Goal: Feedback & Contribution: Submit feedback/report problem

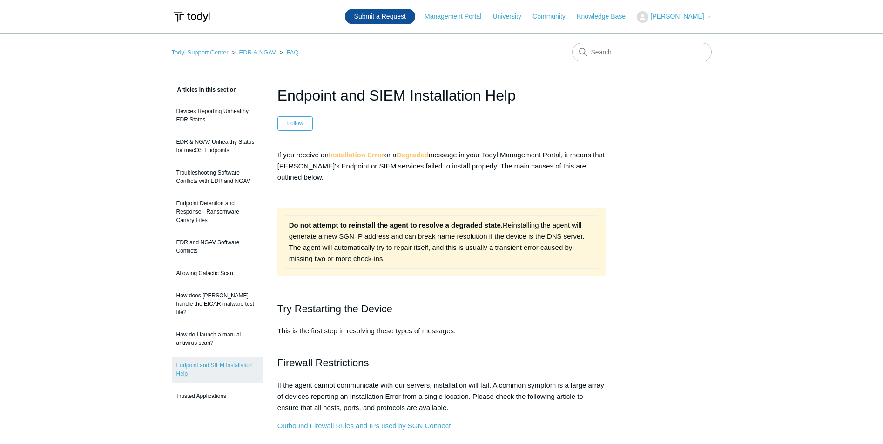
click at [393, 13] on link "Submit a Request" at bounding box center [380, 16] width 70 height 15
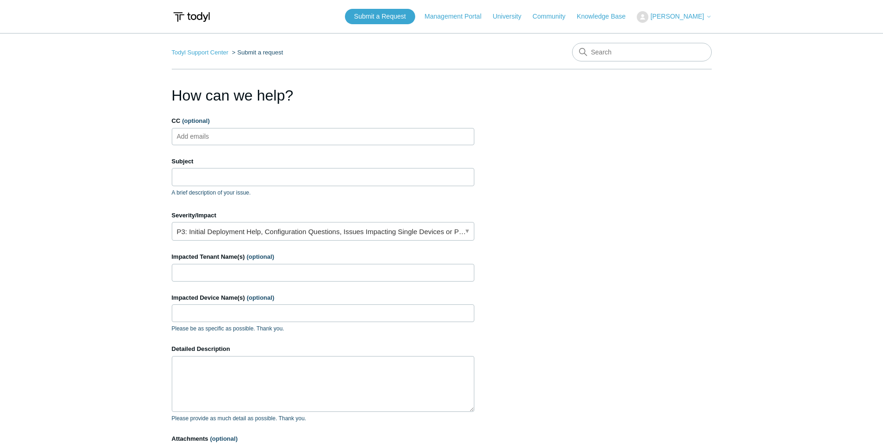
click at [193, 138] on input "CC (optional)" at bounding box center [200, 136] width 55 height 14
click at [191, 180] on input "Subject" at bounding box center [323, 177] width 303 height 18
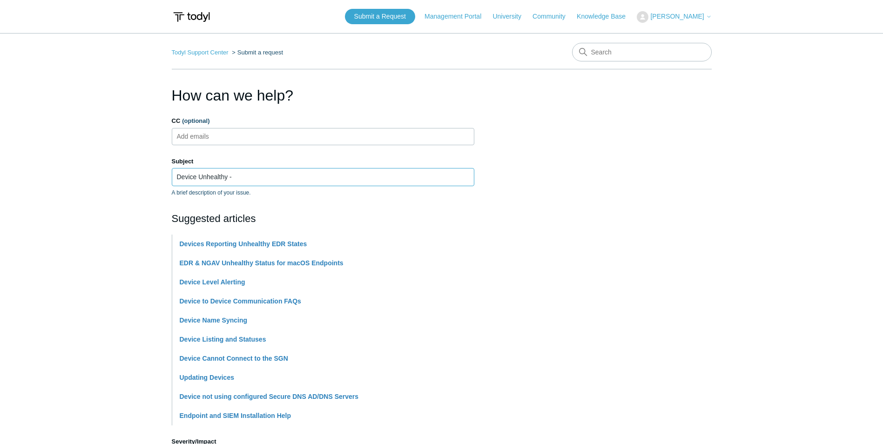
paste input "BC-MR-43PW"
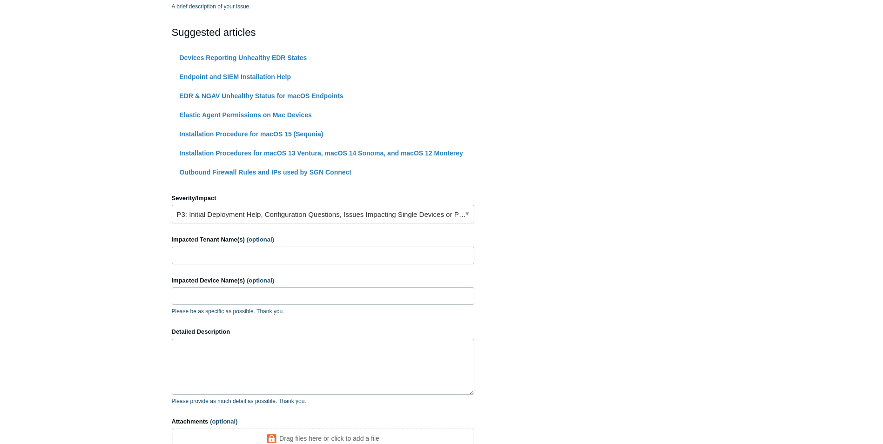
scroll to position [233, 0]
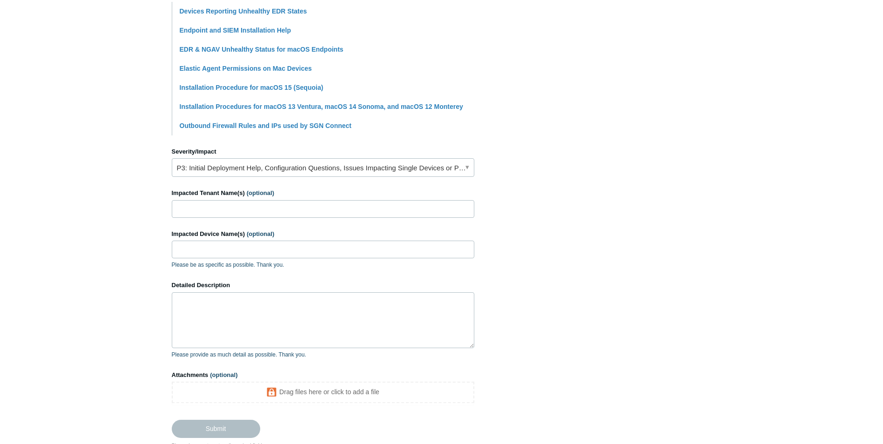
type input "Device Unhealthy - BC-MR-43PW"
click at [368, 171] on link "P3: Initial Deployment Help, Configuration Questions, Issues Impacting Single D…" at bounding box center [323, 167] width 303 height 19
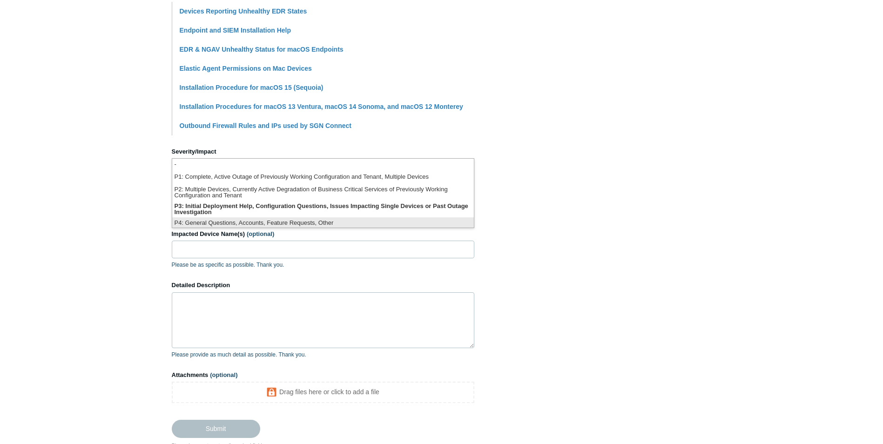
scroll to position [2, 0]
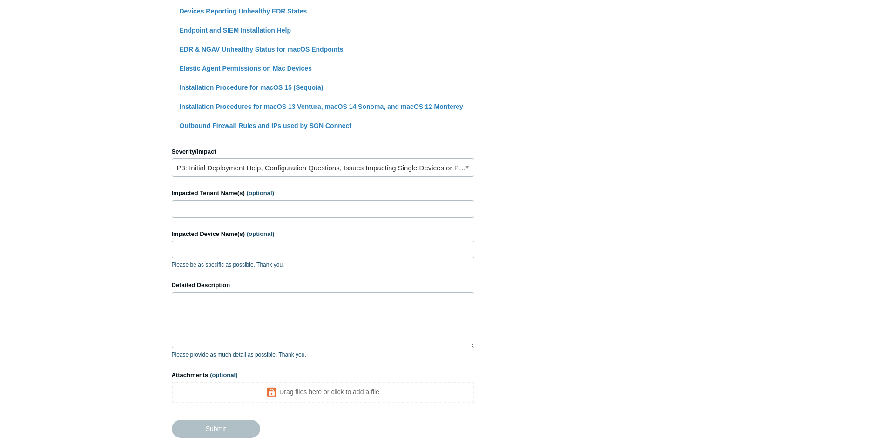
click at [564, 199] on section "How can we help? CC (optional) Add emails Subject Device Unhealthy - BC-MR-43PW…" at bounding box center [442, 150] width 540 height 598
click at [222, 212] on input "Impacted Tenant Name(s) (optional)" at bounding box center [323, 209] width 303 height 18
click at [203, 314] on textarea "Detailed Description" at bounding box center [323, 320] width 303 height 56
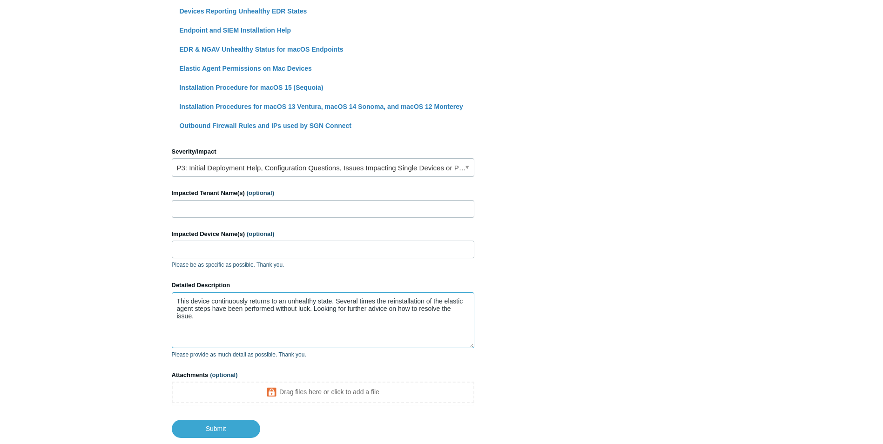
scroll to position [291, 0]
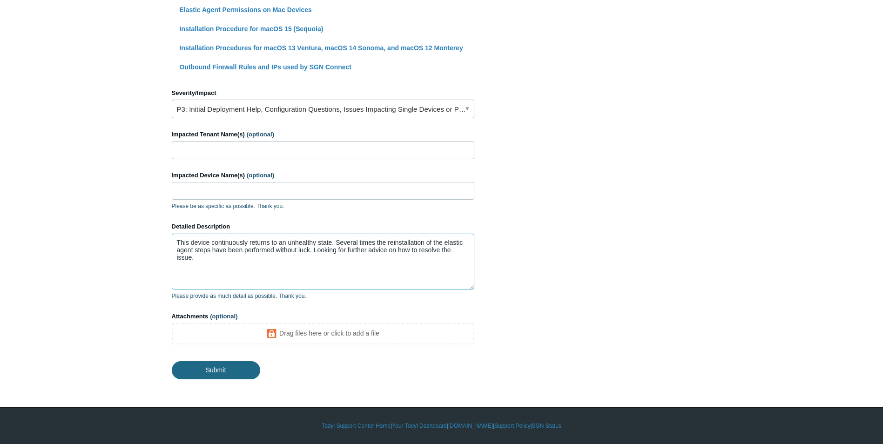
type textarea "This device continuously returns to an unhealthy state. Several times the reins…"
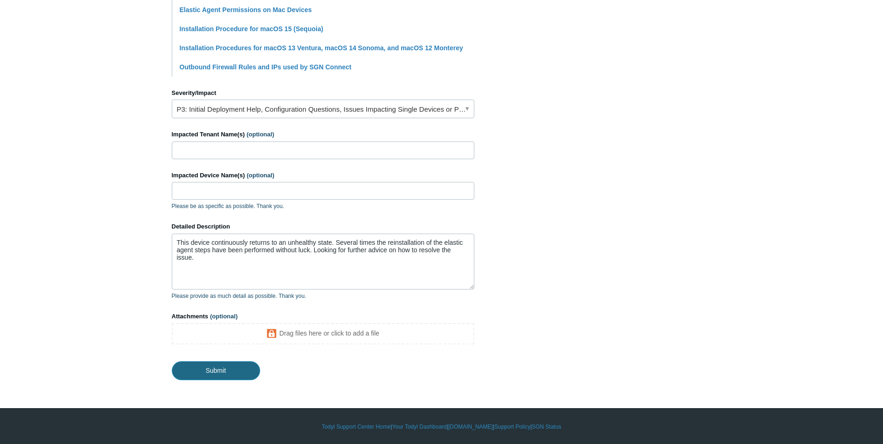
click at [204, 371] on input "Submit" at bounding box center [216, 370] width 88 height 19
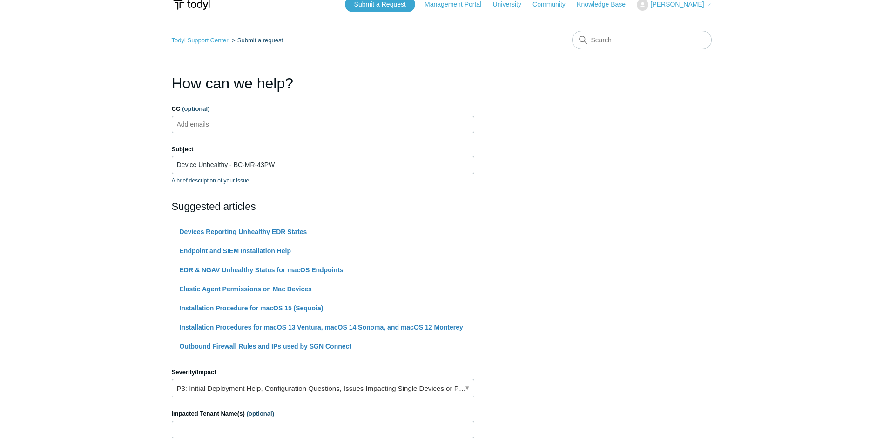
scroll to position [0, 0]
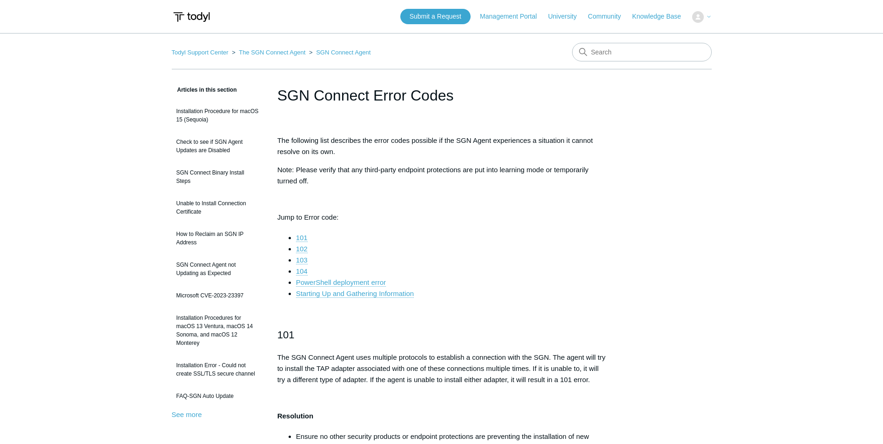
click at [569, 316] on p at bounding box center [442, 314] width 329 height 11
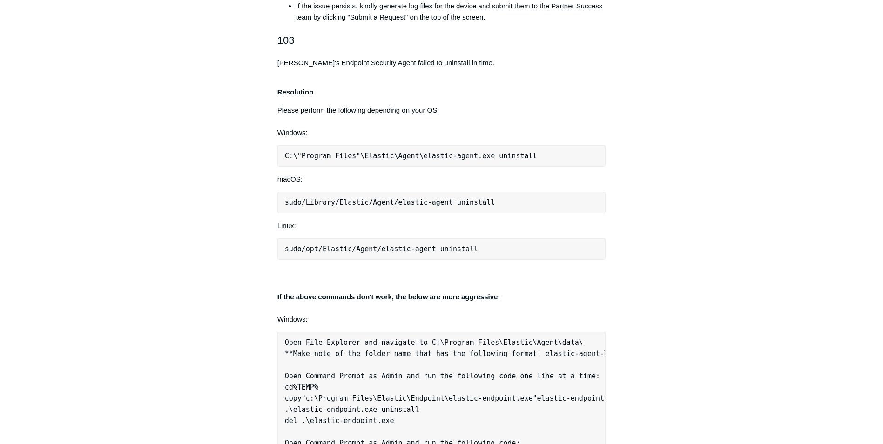
scroll to position [838, 0]
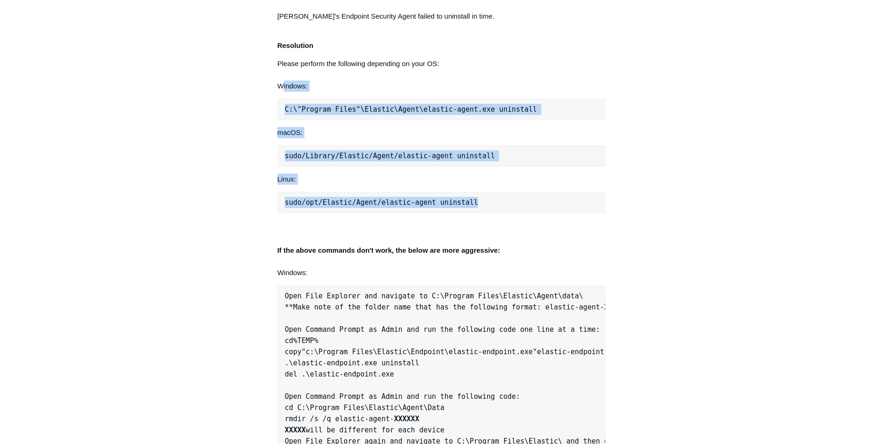
drag, startPoint x: 462, startPoint y: 202, endPoint x: 282, endPoint y: 81, distance: 217.1
drag, startPoint x: 282, startPoint y: 81, endPoint x: 414, endPoint y: 98, distance: 133.4
click at [414, 99] on pre "C : \" Program Files "\Elastic\Agent\elastic-agent.exe uninstall" at bounding box center [442, 109] width 329 height 21
click at [491, 114] on pre "C : \" Program Files "\Elastic\Agent\elastic-agent.exe uninstall" at bounding box center [442, 109] width 329 height 21
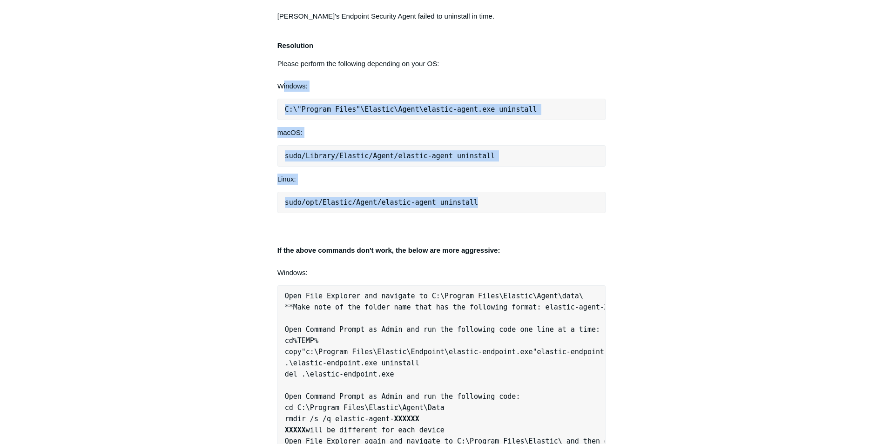
click at [537, 113] on pre "C : \" Program Files "\Elastic\Agent\elastic-agent.exe uninstall" at bounding box center [442, 109] width 329 height 21
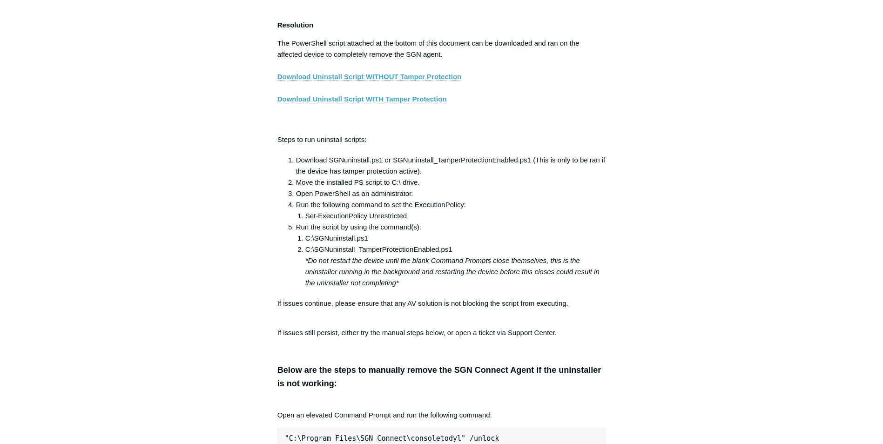
scroll to position [1630, 0]
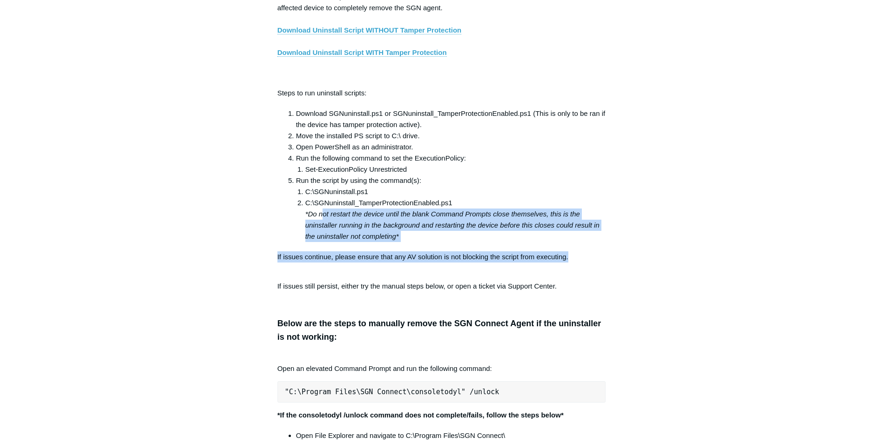
drag, startPoint x: 325, startPoint y: 224, endPoint x: 580, endPoint y: 256, distance: 257.2
click at [580, 256] on div "The following list describes the error codes possible if the SGN Agent experien…" at bounding box center [442, 300] width 329 height 3560
drag, startPoint x: 580, startPoint y: 256, endPoint x: 481, endPoint y: 250, distance: 98.5
click at [481, 250] on div "The following list describes the error codes possible if the SGN Agent experien…" at bounding box center [442, 300] width 329 height 3560
drag, startPoint x: 307, startPoint y: 222, endPoint x: 585, endPoint y: 244, distance: 278.8
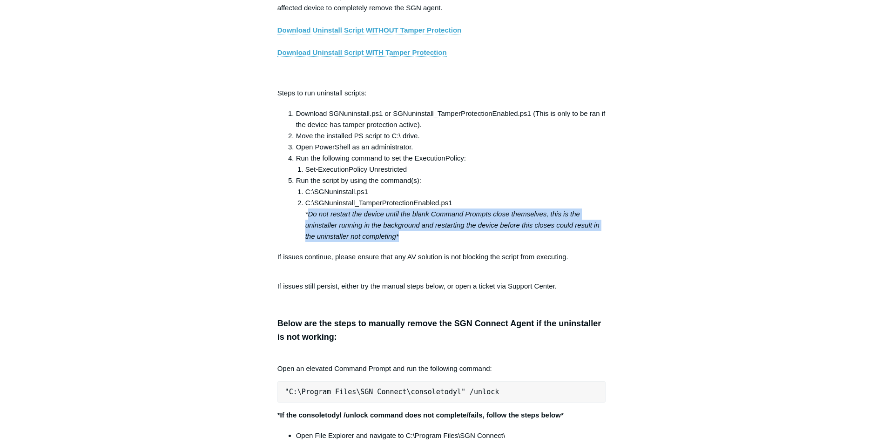
click at [585, 242] on li "C:\SGNuninstall_TamperProtectionEnabled.ps1 *Do not restart the device until th…" at bounding box center [455, 219] width 301 height 45
drag, startPoint x: 585, startPoint y: 244, endPoint x: 510, endPoint y: 240, distance: 75.0
click at [510, 240] on li "C:\SGNuninstall_TamperProtectionEnabled.ps1 *Do not restart the device until th…" at bounding box center [455, 219] width 301 height 45
